Goal: Transaction & Acquisition: Book appointment/travel/reservation

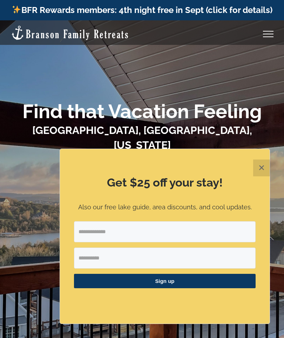
click at [104, 172] on div "Get $25 off your stay! Also our free lake guide, area discounts, and cool updat…" at bounding box center [165, 236] width 210 height 175
click at [259, 170] on button "✕" at bounding box center [261, 167] width 17 height 17
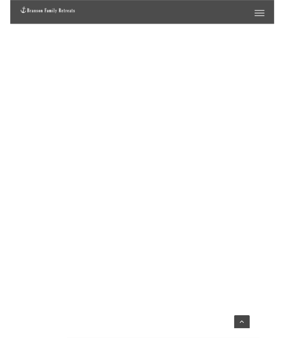
scroll to position [583, 0]
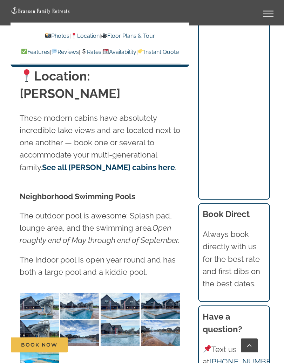
scroll to position [1736, 0]
click at [46, 293] on img at bounding box center [39, 306] width 39 height 26
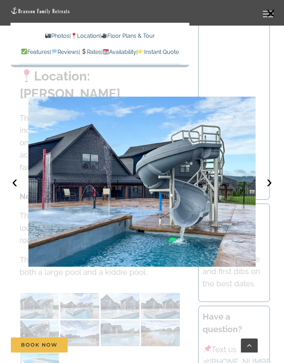
click at [270, 183] on button "›" at bounding box center [268, 181] width 15 height 15
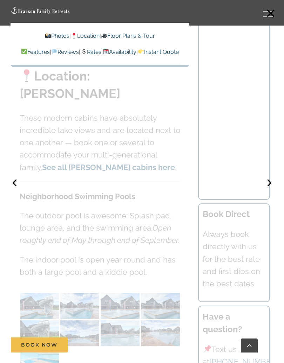
click at [270, 183] on button "›" at bounding box center [268, 181] width 15 height 15
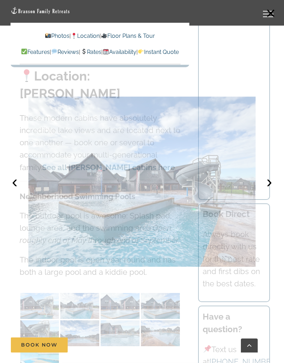
click at [270, 182] on button "›" at bounding box center [268, 181] width 15 height 15
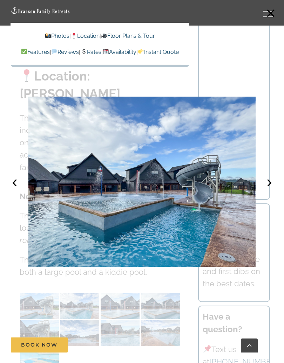
click at [272, 182] on button "›" at bounding box center [268, 181] width 15 height 15
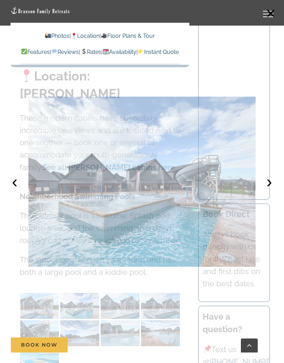
click at [273, 181] on button "›" at bounding box center [268, 181] width 15 height 15
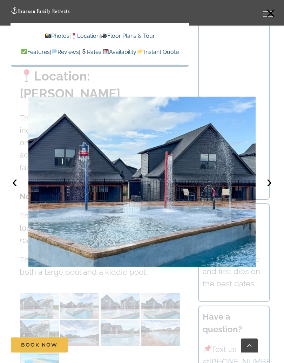
click at [270, 13] on button "×" at bounding box center [270, 13] width 15 height 15
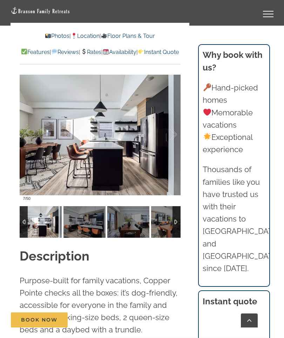
scroll to position [609, 0]
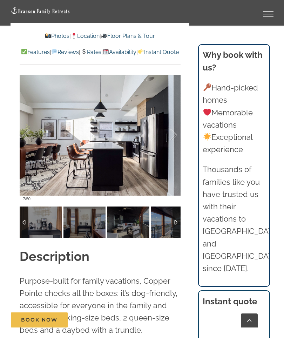
click at [179, 208] on div at bounding box center [176, 222] width 8 height 32
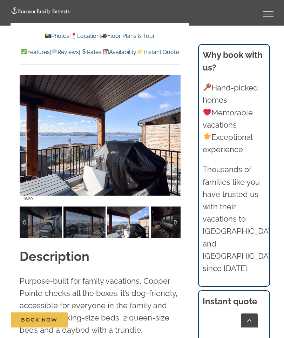
click at [180, 208] on div at bounding box center [176, 222] width 8 height 32
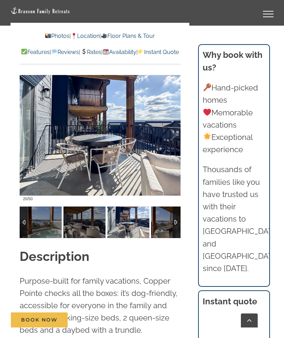
click at [101, 50] on link "Rates" at bounding box center [90, 52] width 21 height 7
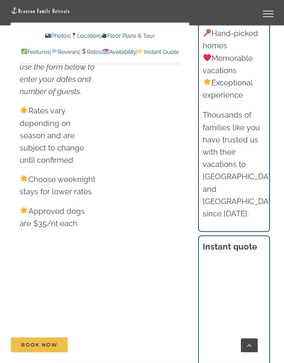
scroll to position [4540, 0]
click at [265, 16] on link "Toggle Menu" at bounding box center [268, 14] width 28 height 6
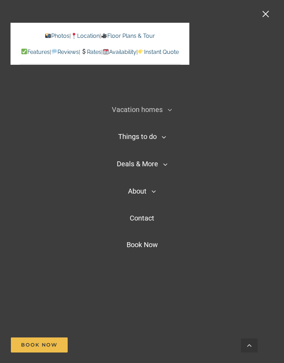
click at [266, 15] on link "Toggle Menu" at bounding box center [268, 14] width 28 height 6
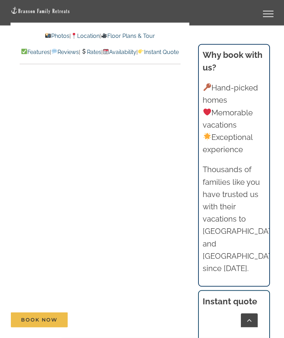
scroll to position [3927, 0]
